Goal: Obtain resource: Download file/media

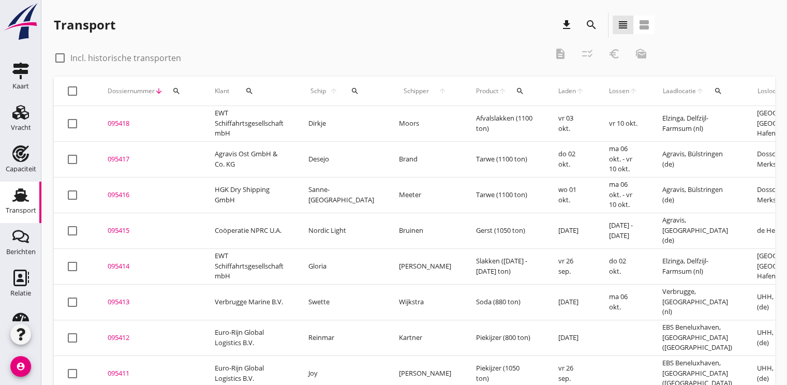
click at [178, 89] on icon "search" at bounding box center [176, 91] width 8 height 8
click at [184, 120] on input "Zoeken op dossiernummer..." at bounding box center [225, 121] width 108 height 17
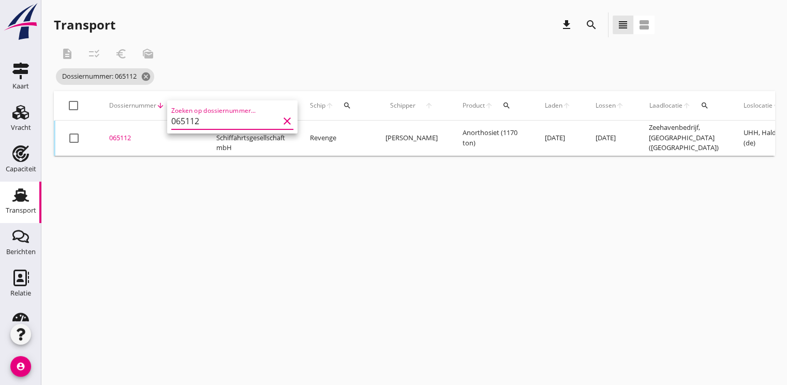
type input "065112"
click at [123, 131] on td "065112 upload_file Drop hier uw bestand om het aan het dossier toe te voegen" at bounding box center [150, 138] width 107 height 35
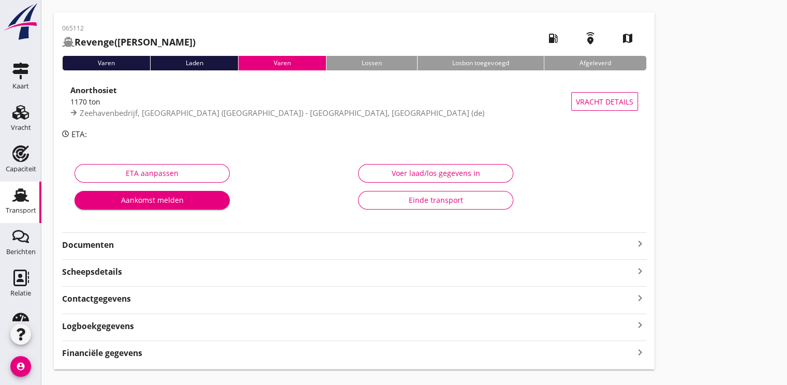
scroll to position [52, 0]
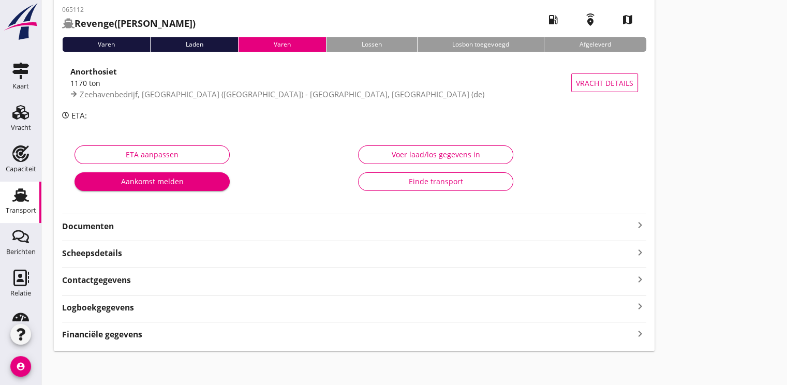
click at [95, 229] on strong "Documenten" at bounding box center [348, 226] width 572 height 12
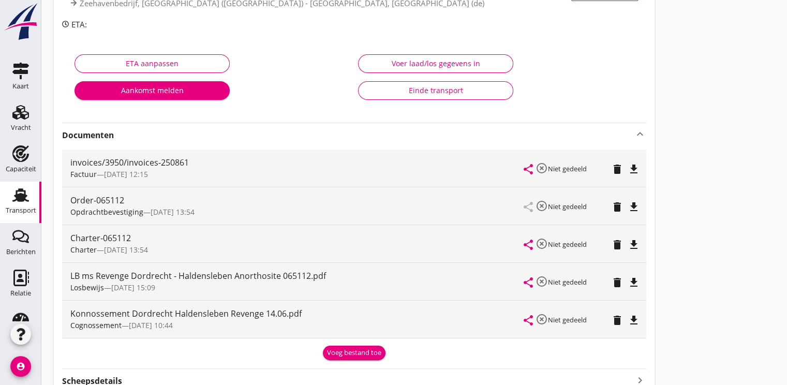
scroll to position [155, 0]
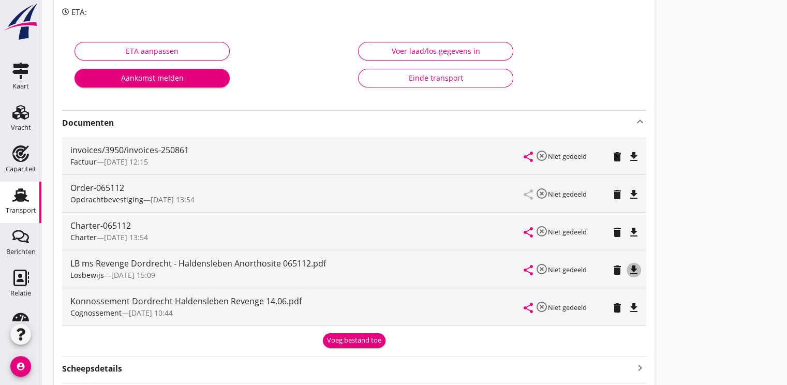
click at [634, 268] on icon "file_download" at bounding box center [634, 270] width 12 height 12
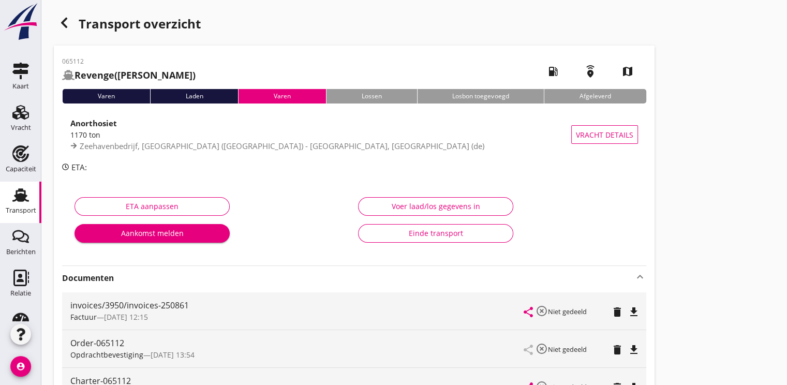
click at [62, 22] on use "button" at bounding box center [64, 23] width 6 height 10
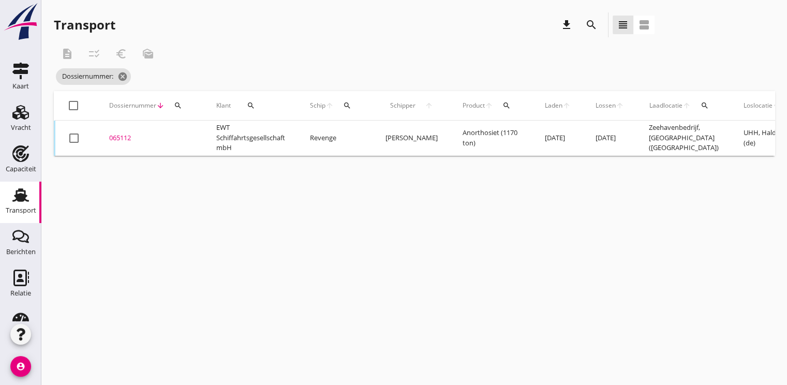
click at [180, 110] on button "search" at bounding box center [178, 105] width 19 height 19
click at [201, 140] on input "Zoeken op dossiernummer..." at bounding box center [226, 135] width 108 height 17
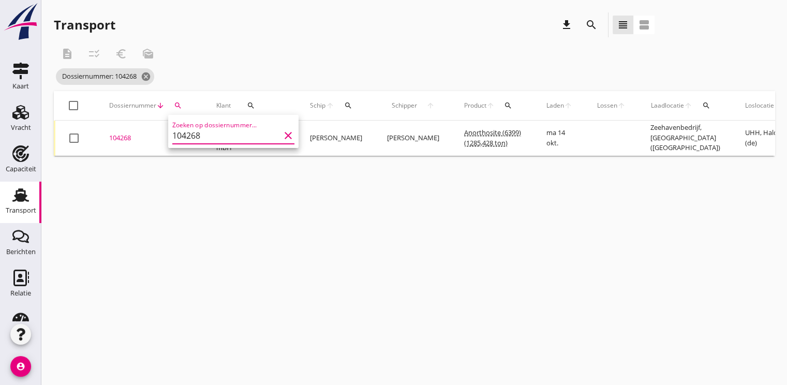
type input "104268"
click at [125, 137] on div "104268" at bounding box center [150, 138] width 82 height 10
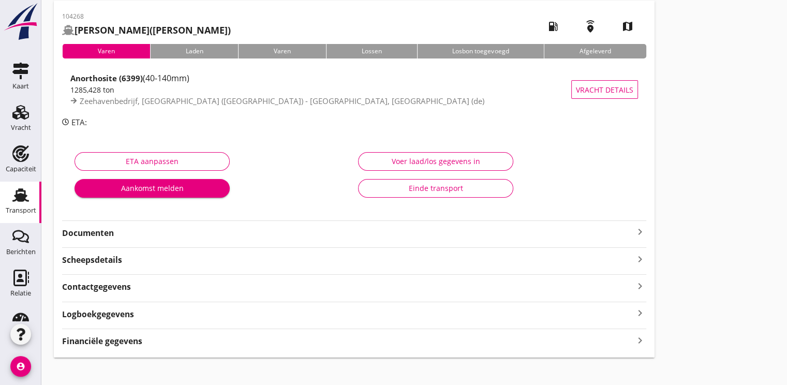
scroll to position [54, 0]
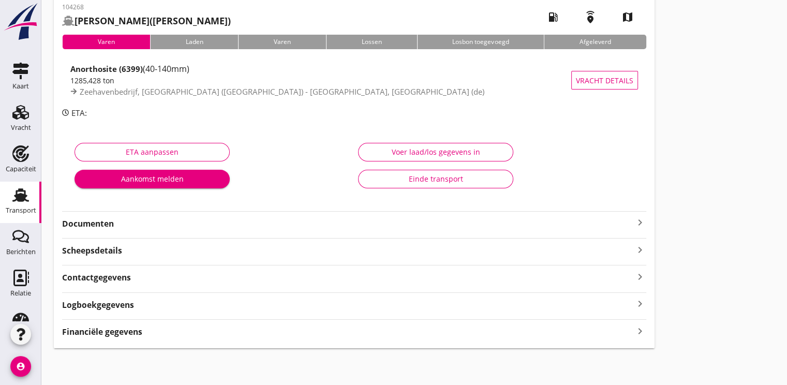
click at [96, 229] on strong "Documenten" at bounding box center [348, 224] width 572 height 12
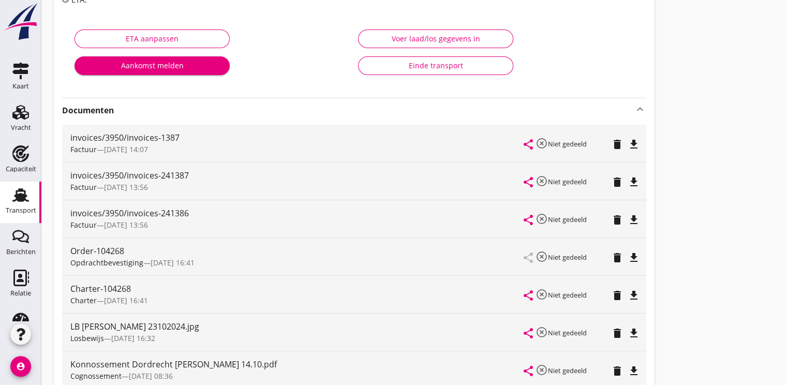
scroll to position [210, 0]
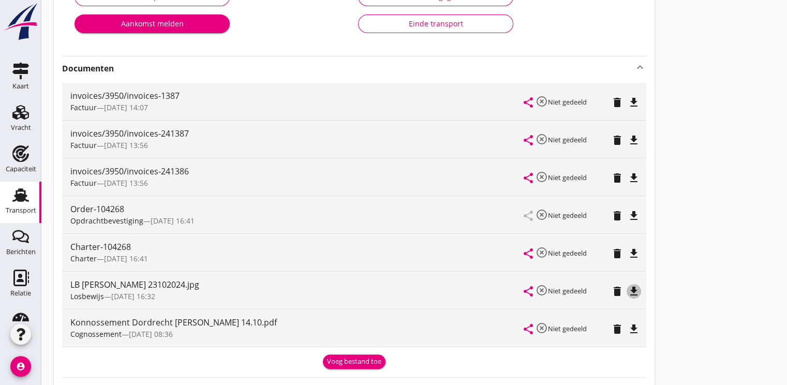
click at [639, 291] on icon "file_download" at bounding box center [634, 291] width 12 height 12
